Goal: Information Seeking & Learning: Learn about a topic

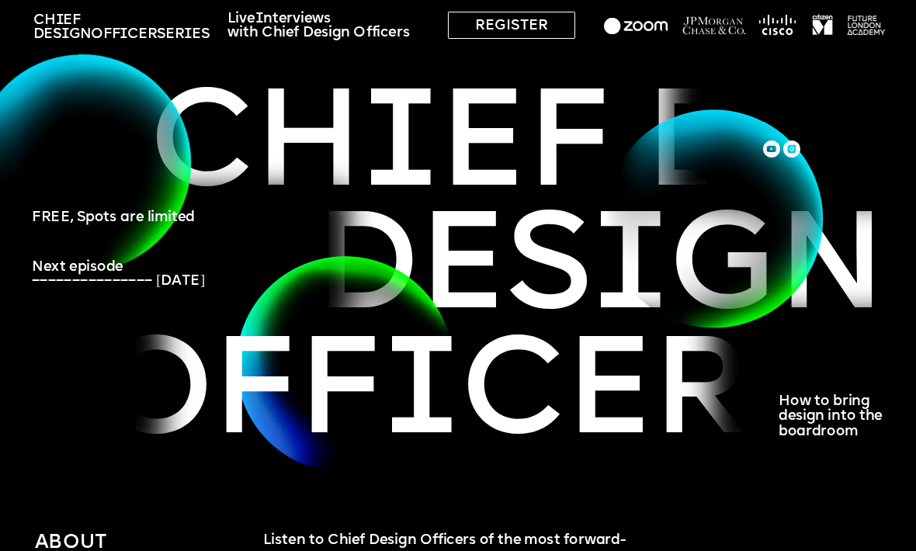
scroll to position [44, 0]
